Goal: Information Seeking & Learning: Learn about a topic

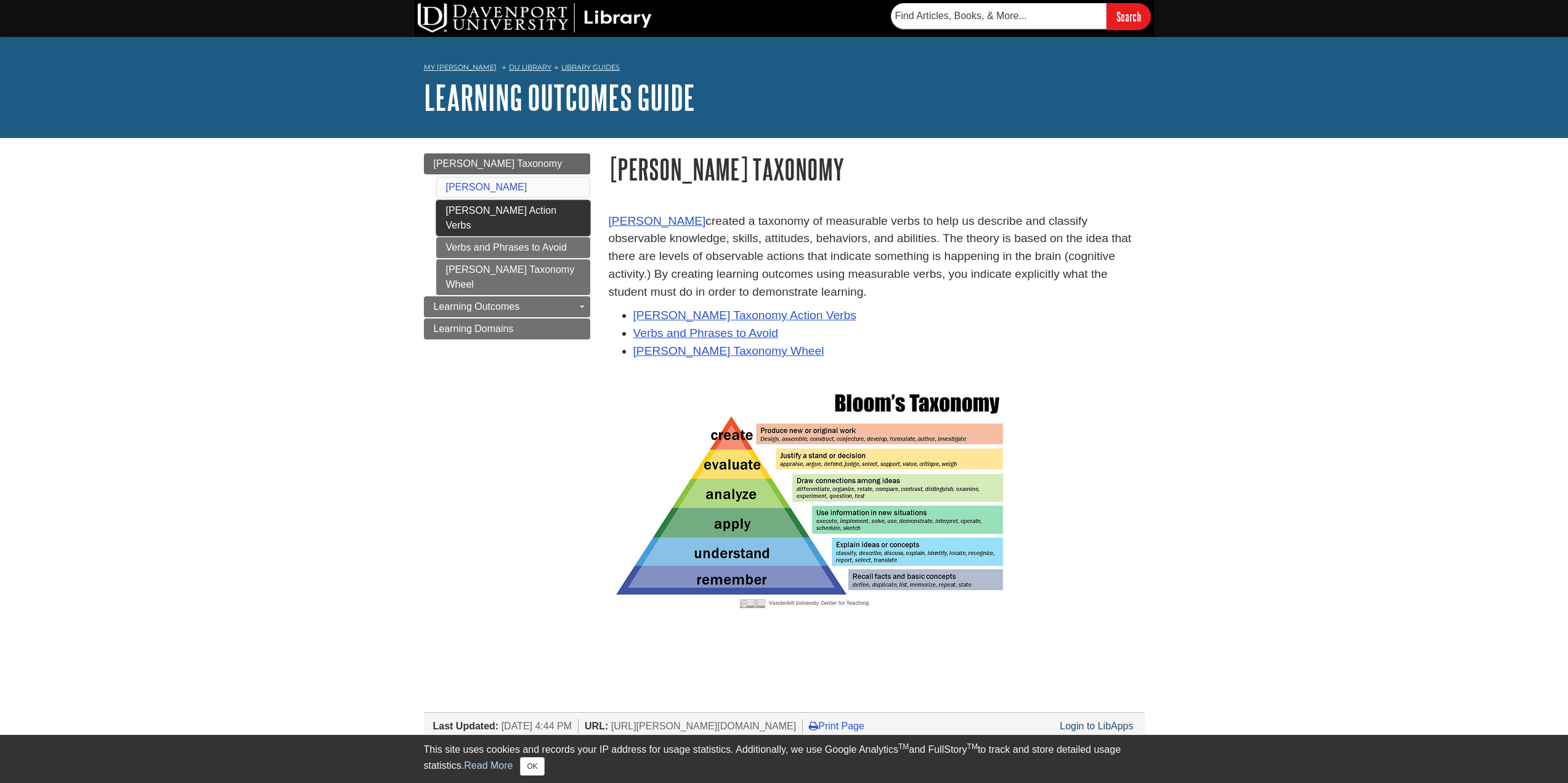
click at [534, 206] on link "[PERSON_NAME] Action Verbs" at bounding box center [513, 218] width 154 height 35
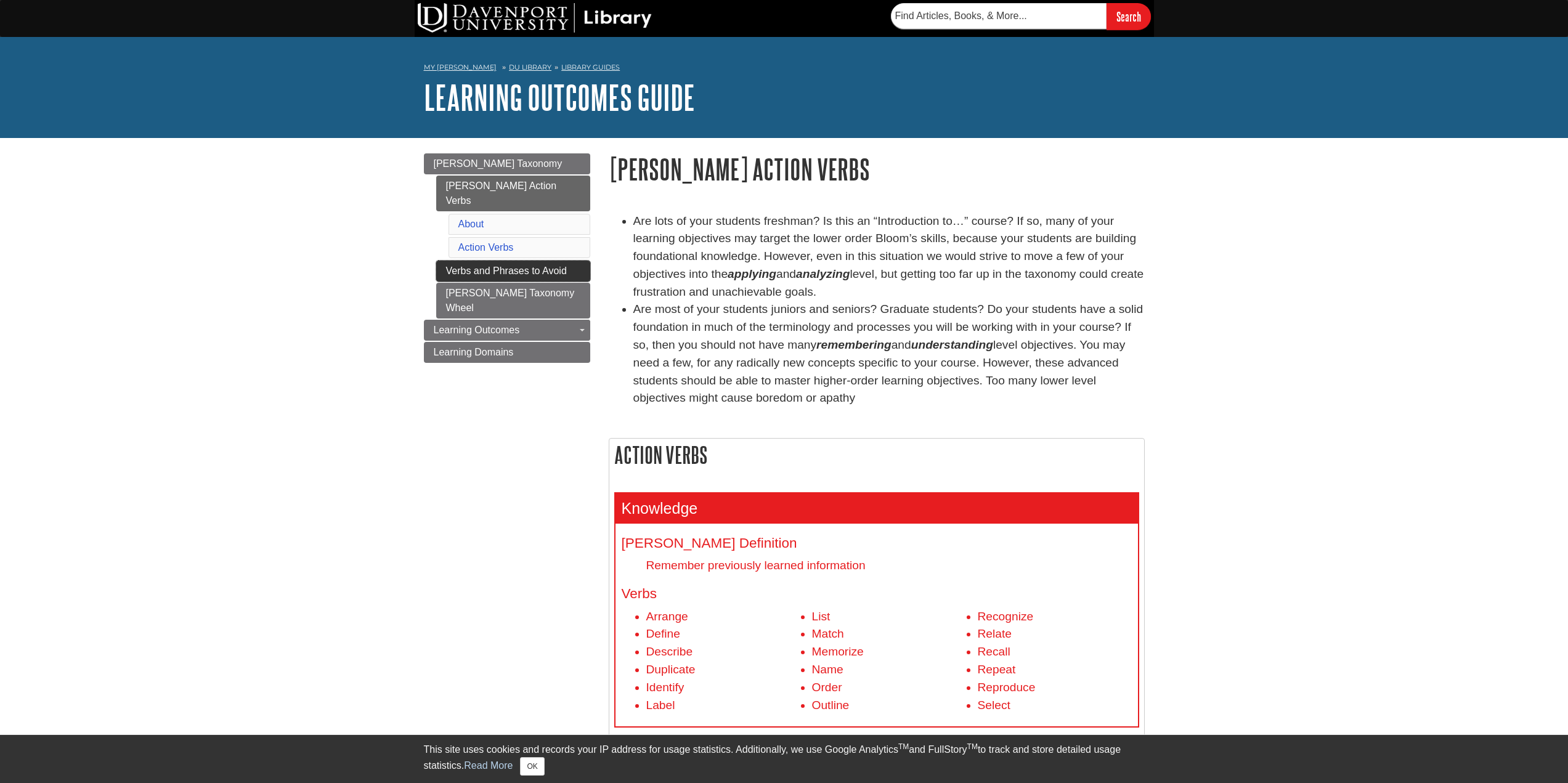
click at [527, 261] on link "Verbs and Phrases to Avoid" at bounding box center [513, 271] width 154 height 21
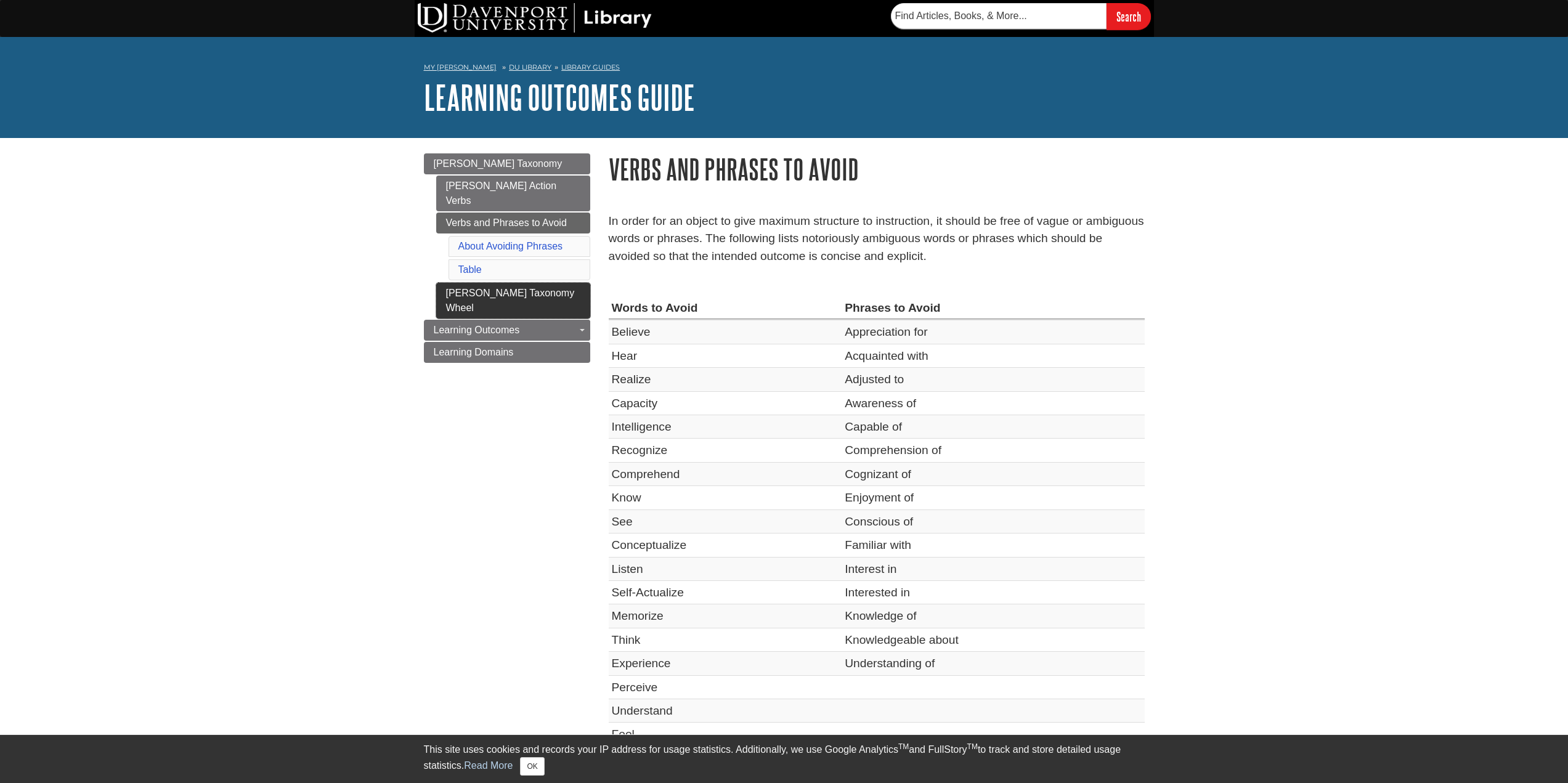
click at [510, 283] on link "[PERSON_NAME] Taxonomy Wheel" at bounding box center [513, 300] width 154 height 35
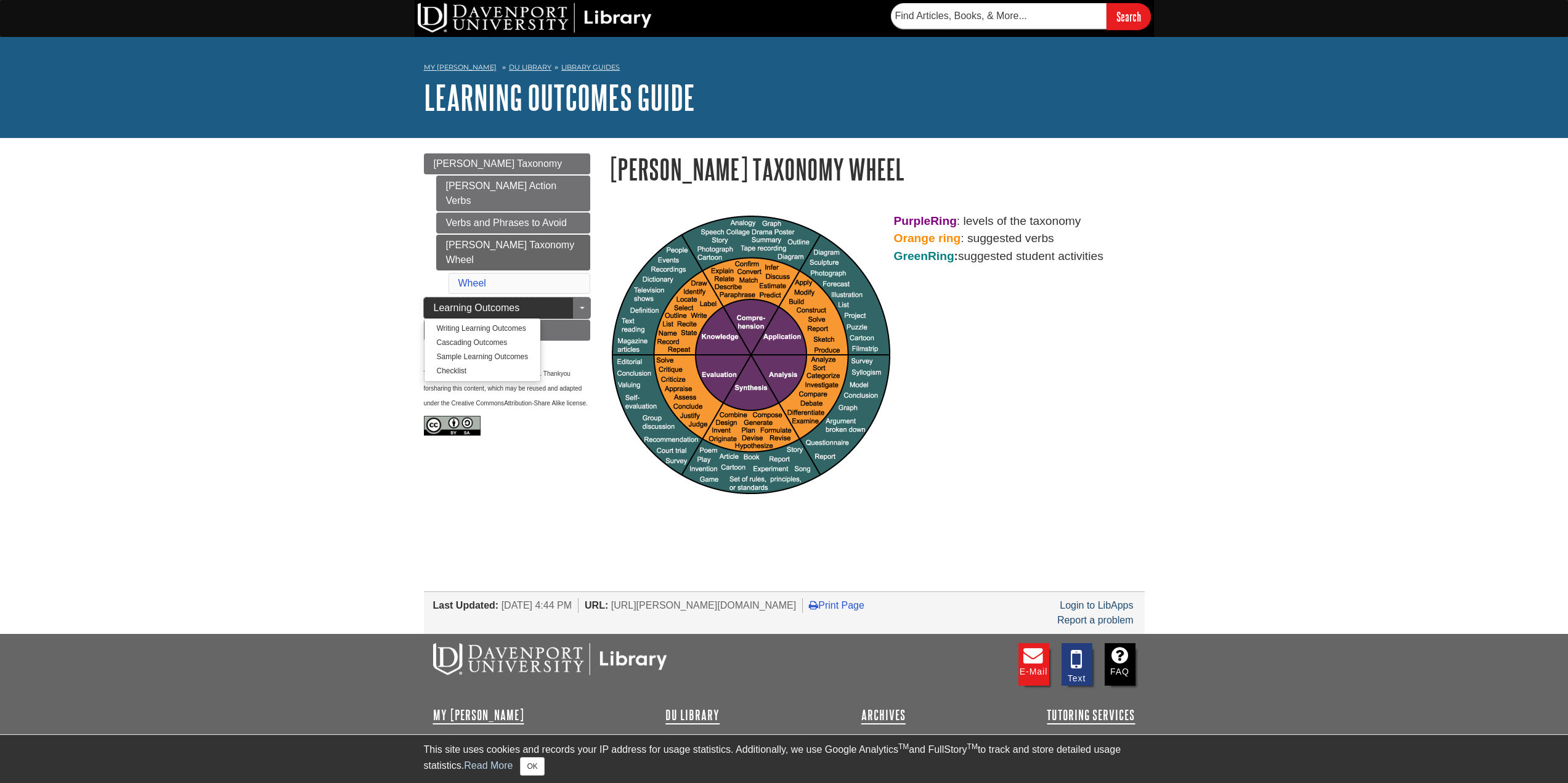
click at [503, 303] on span "Learning Outcomes" at bounding box center [476, 308] width 86 height 11
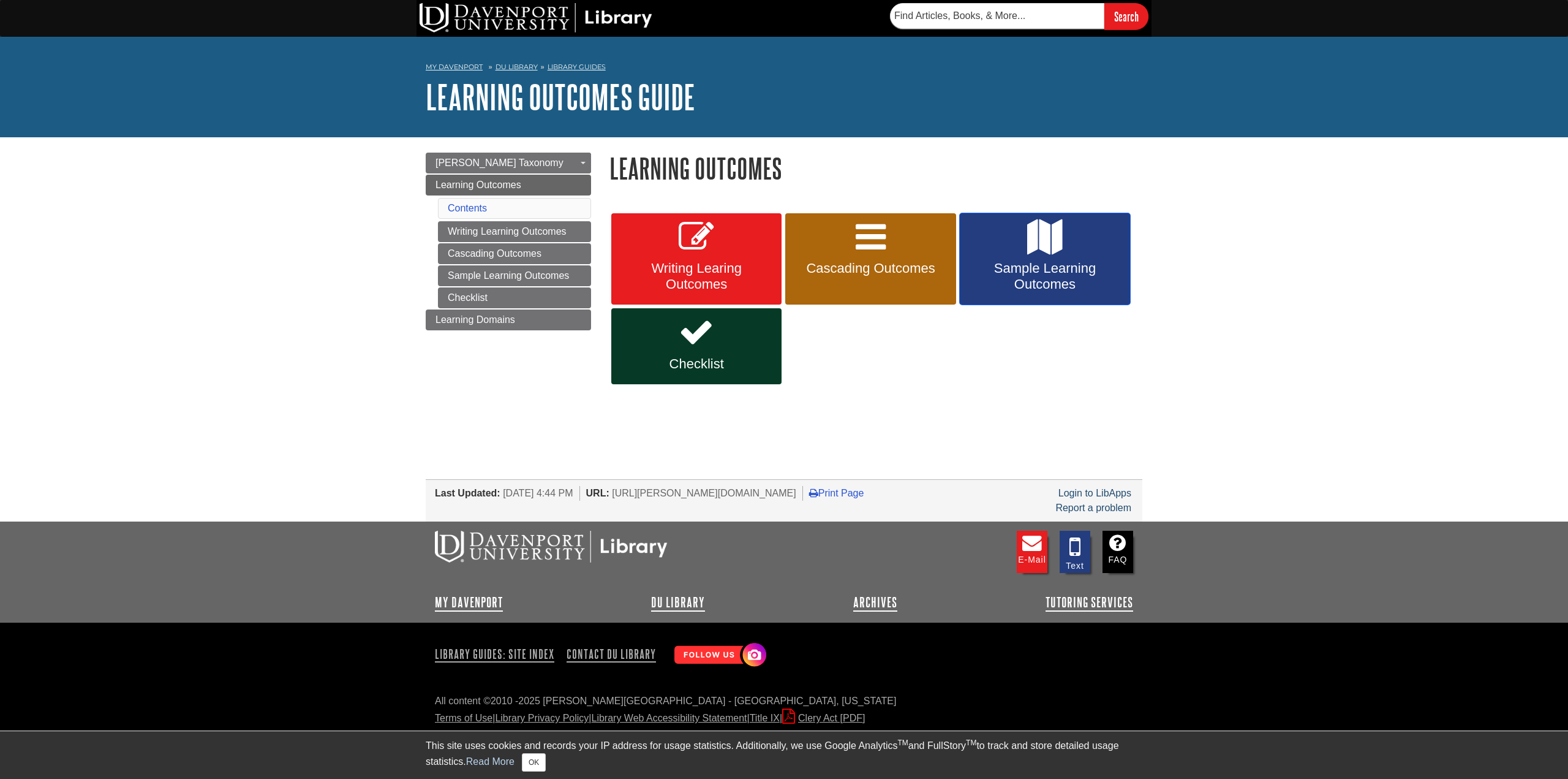
click at [1027, 257] on link "Sample Learning Outcomes" at bounding box center [1045, 259] width 171 height 92
